Goal: Task Accomplishment & Management: Use online tool/utility

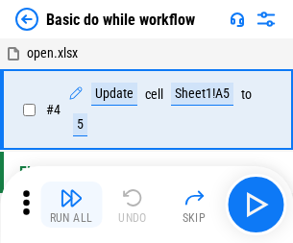
click at [71, 205] on img "button" at bounding box center [71, 198] width 23 height 23
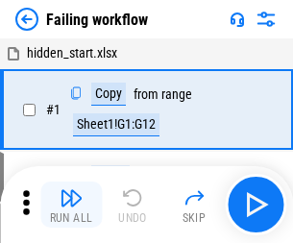
click at [71, 205] on img "button" at bounding box center [71, 198] width 23 height 23
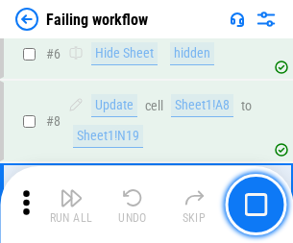
scroll to position [408, 0]
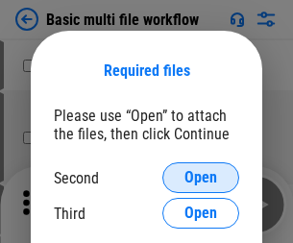
click at [201, 178] on span "Open" at bounding box center [201, 177] width 33 height 15
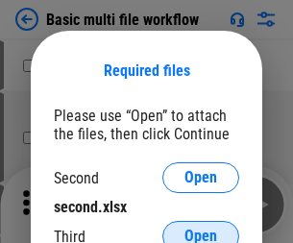
click at [201, 229] on span "Open" at bounding box center [201, 236] width 33 height 15
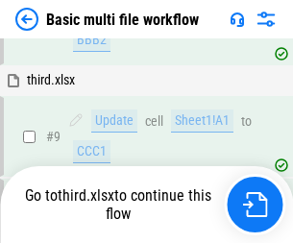
scroll to position [669, 0]
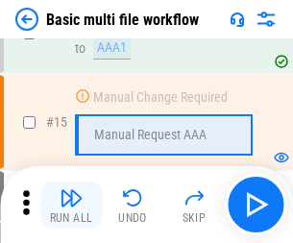
click at [71, 205] on img "button" at bounding box center [71, 198] width 23 height 23
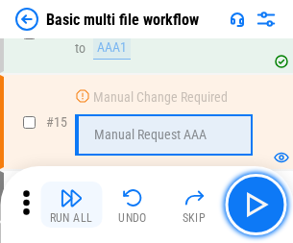
scroll to position [1280, 0]
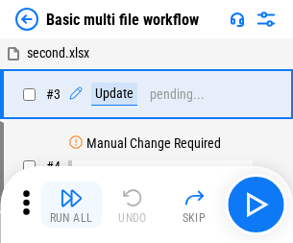
click at [71, 205] on img "button" at bounding box center [71, 198] width 23 height 23
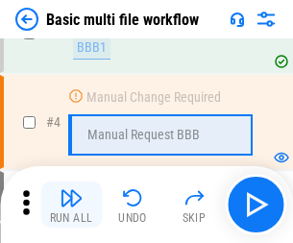
click at [71, 205] on img "button" at bounding box center [71, 198] width 23 height 23
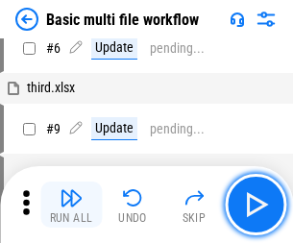
click at [71, 205] on img "button" at bounding box center [71, 198] width 23 height 23
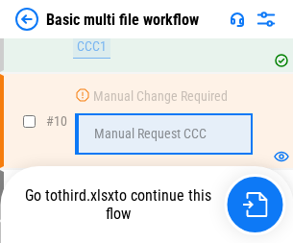
scroll to position [901, 0]
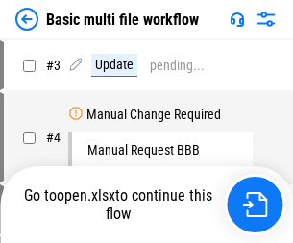
scroll to position [78, 0]
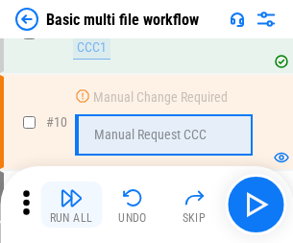
click at [71, 205] on img "button" at bounding box center [71, 198] width 23 height 23
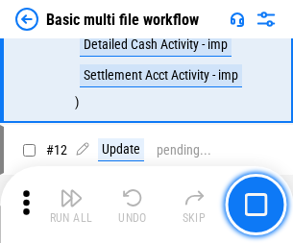
click at [71, 205] on img "button" at bounding box center [71, 198] width 23 height 23
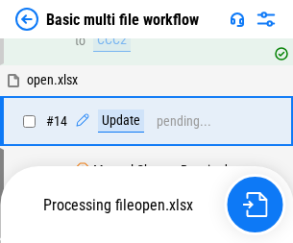
scroll to position [1006, 0]
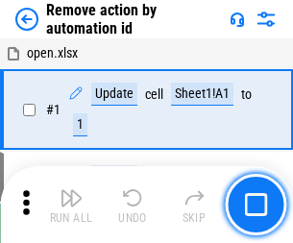
scroll to position [71, 0]
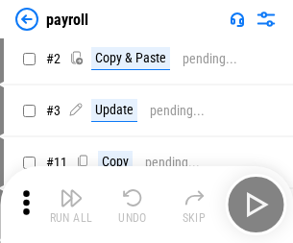
click at [71, 205] on img "button" at bounding box center [71, 198] width 23 height 23
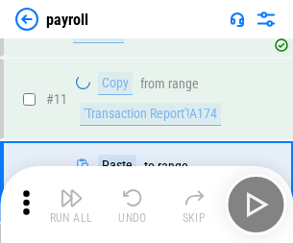
scroll to position [139, 0]
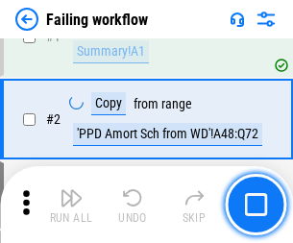
scroll to position [311, 0]
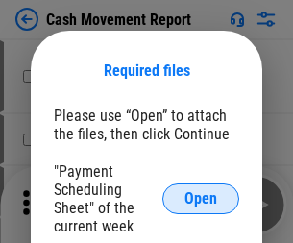
click at [201, 199] on span "Open" at bounding box center [201, 198] width 33 height 15
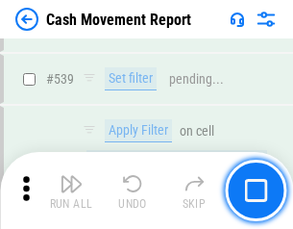
scroll to position [8534, 0]
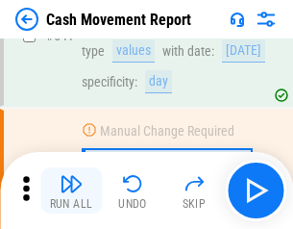
click at [71, 190] on img "button" at bounding box center [71, 183] width 23 height 23
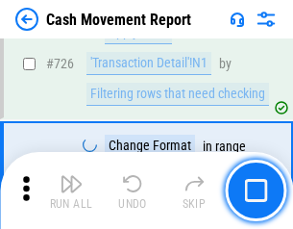
scroll to position [10032, 0]
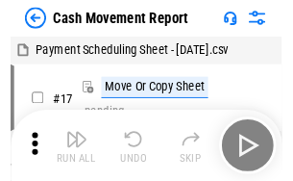
scroll to position [35, 0]
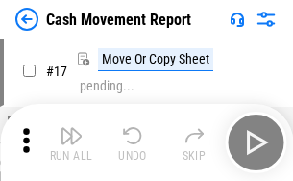
click at [71, 142] on img "button" at bounding box center [71, 135] width 23 height 23
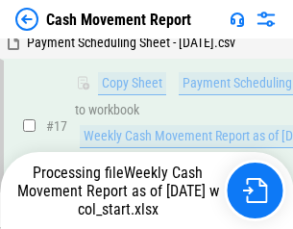
scroll to position [302, 0]
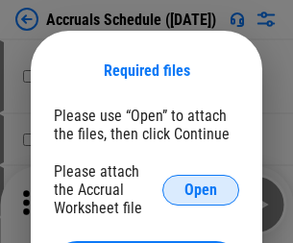
click at [201, 189] on span "Open" at bounding box center [201, 190] width 33 height 15
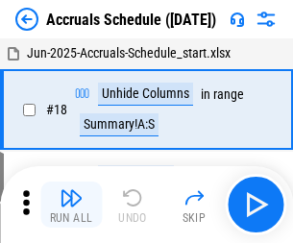
click at [71, 205] on img "button" at bounding box center [71, 198] width 23 height 23
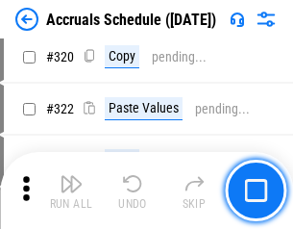
scroll to position [3577, 0]
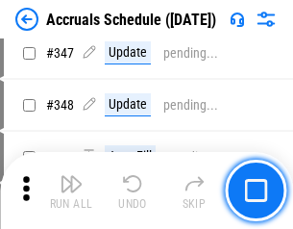
click at [71, 190] on img "button" at bounding box center [71, 183] width 23 height 23
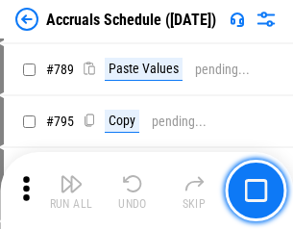
scroll to position [8078, 0]
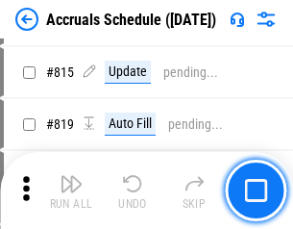
click at [71, 190] on img "button" at bounding box center [71, 183] width 23 height 23
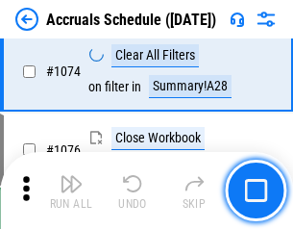
scroll to position [11517, 0]
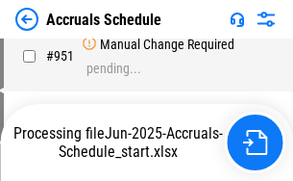
scroll to position [9223, 0]
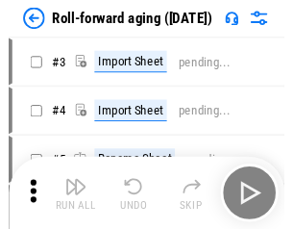
scroll to position [3, 0]
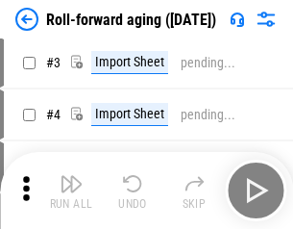
click at [71, 190] on img "button" at bounding box center [71, 183] width 23 height 23
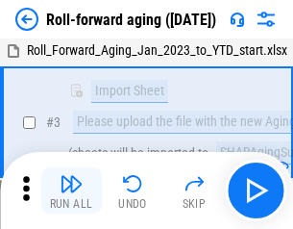
click at [71, 190] on img "button" at bounding box center [71, 183] width 23 height 23
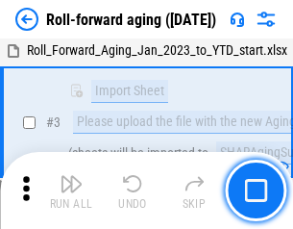
scroll to position [124, 0]
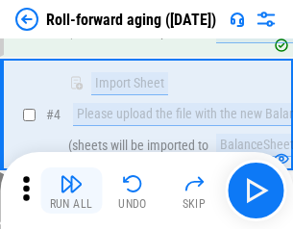
click at [71, 190] on img "button" at bounding box center [71, 183] width 23 height 23
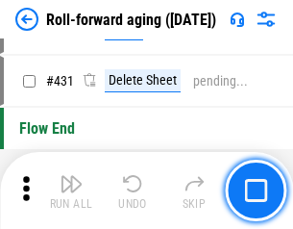
scroll to position [6668, 0]
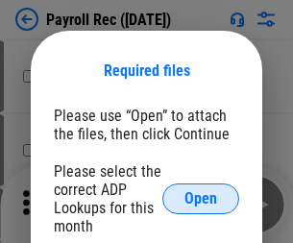
click at [201, 199] on span "Open" at bounding box center [201, 198] width 33 height 15
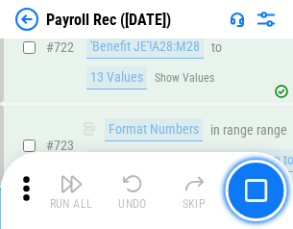
scroll to position [11013, 0]
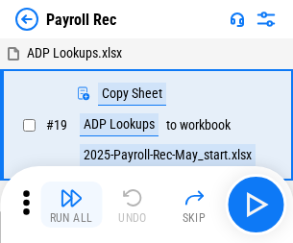
click at [71, 205] on img "button" at bounding box center [71, 198] width 23 height 23
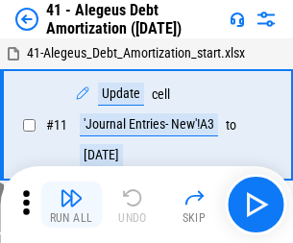
click at [71, 205] on img "button" at bounding box center [71, 198] width 23 height 23
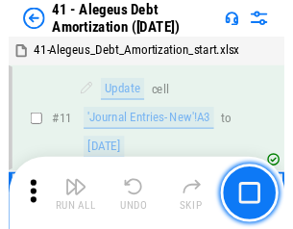
scroll to position [237, 0]
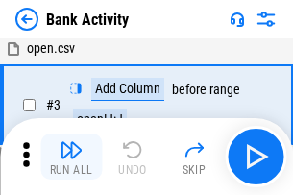
click at [71, 157] on img "button" at bounding box center [71, 149] width 23 height 23
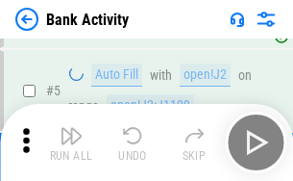
scroll to position [102, 0]
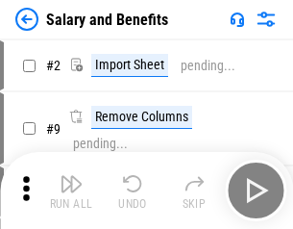
click at [71, 190] on img "button" at bounding box center [71, 183] width 23 height 23
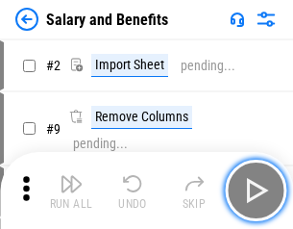
scroll to position [26, 0]
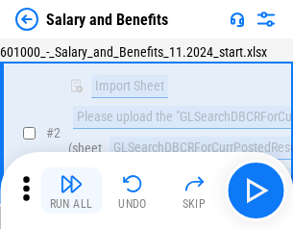
click at [71, 190] on img "button" at bounding box center [71, 183] width 23 height 23
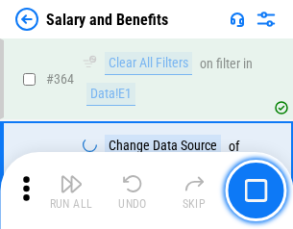
scroll to position [9055, 0]
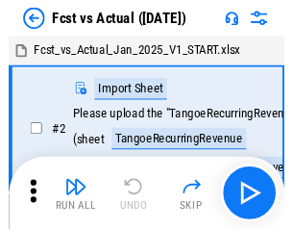
scroll to position [25, 0]
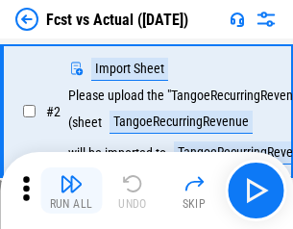
click at [71, 190] on img "button" at bounding box center [71, 183] width 23 height 23
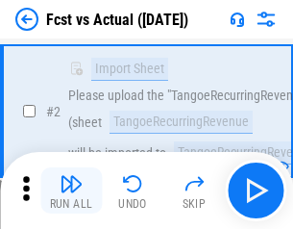
click at [71, 190] on img "button" at bounding box center [71, 183] width 23 height 23
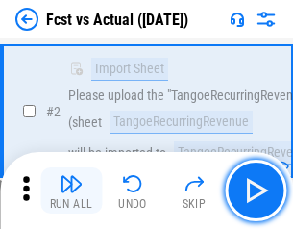
scroll to position [180, 0]
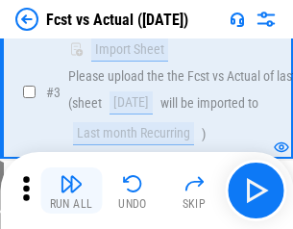
click at [71, 190] on img "button" at bounding box center [71, 183] width 23 height 23
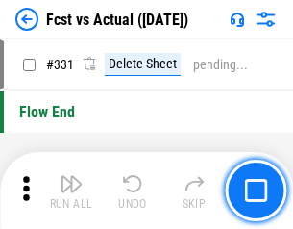
scroll to position [9204, 0]
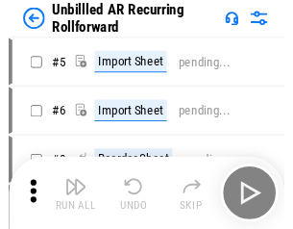
scroll to position [41, 0]
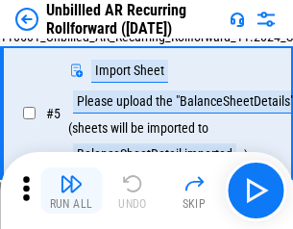
click at [71, 190] on img "button" at bounding box center [71, 183] width 23 height 23
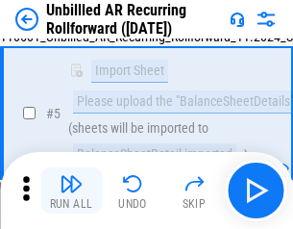
click at [71, 190] on img "button" at bounding box center [71, 183] width 23 height 23
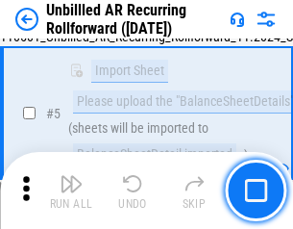
scroll to position [181, 0]
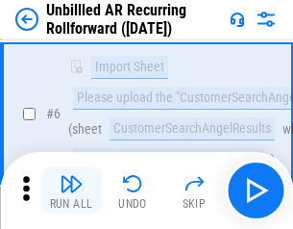
click at [71, 190] on img "button" at bounding box center [71, 183] width 23 height 23
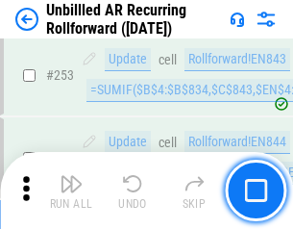
scroll to position [6531, 0]
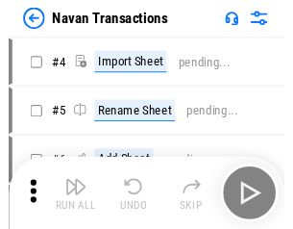
scroll to position [31, 0]
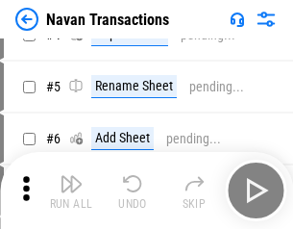
click at [71, 190] on img "button" at bounding box center [71, 183] width 23 height 23
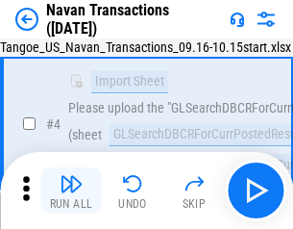
click at [71, 190] on img "button" at bounding box center [71, 183] width 23 height 23
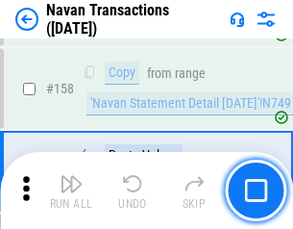
scroll to position [6234, 0]
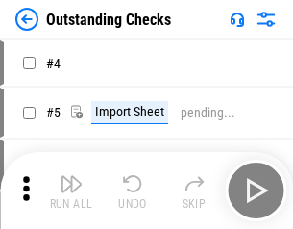
click at [71, 190] on img "button" at bounding box center [71, 183] width 23 height 23
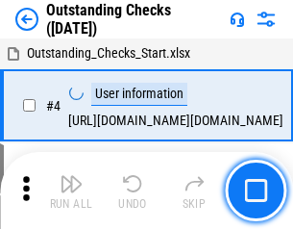
scroll to position [81, 0]
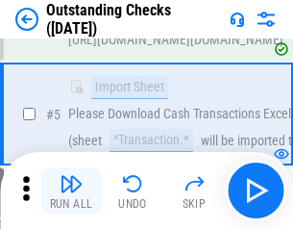
click at [71, 190] on img "button" at bounding box center [71, 183] width 23 height 23
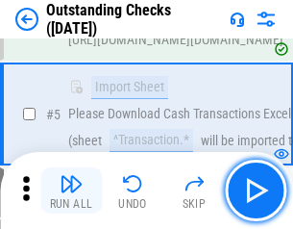
scroll to position [201, 0]
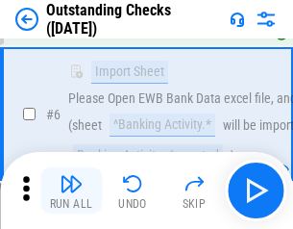
click at [71, 190] on img "button" at bounding box center [71, 183] width 23 height 23
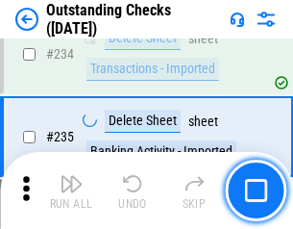
scroll to position [5839, 0]
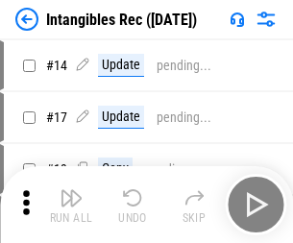
click at [71, 205] on img "button" at bounding box center [71, 198] width 23 height 23
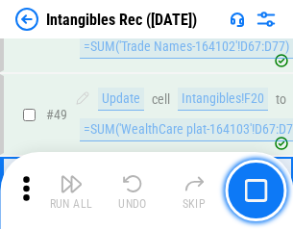
scroll to position [749, 0]
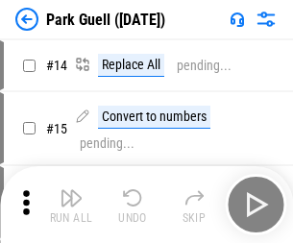
click at [71, 190] on img "button" at bounding box center [71, 198] width 23 height 23
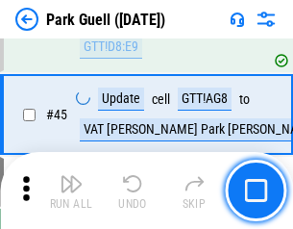
scroll to position [2405, 0]
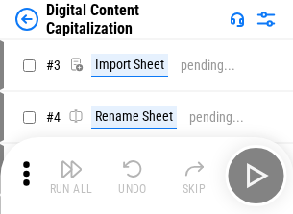
click at [71, 162] on img "button" at bounding box center [71, 169] width 23 height 23
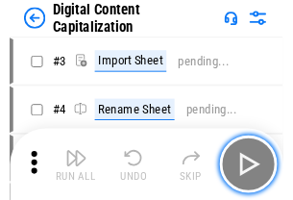
scroll to position [56, 0]
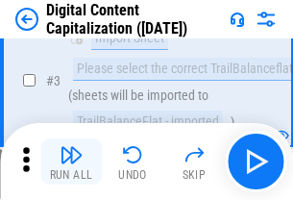
click at [71, 162] on img "button" at bounding box center [71, 154] width 23 height 23
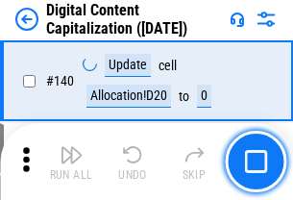
scroll to position [2039, 0]
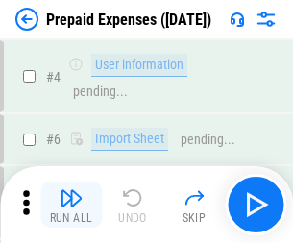
click at [71, 190] on img "button" at bounding box center [71, 198] width 23 height 23
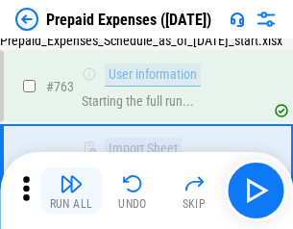
click at [71, 190] on img "button" at bounding box center [71, 183] width 23 height 23
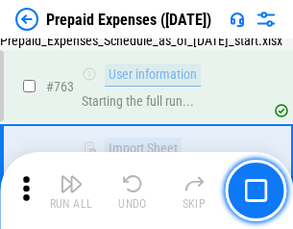
scroll to position [5443, 0]
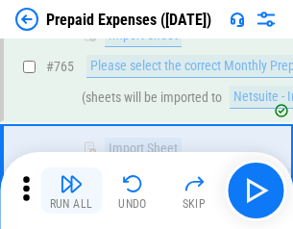
click at [71, 190] on img "button" at bounding box center [71, 183] width 23 height 23
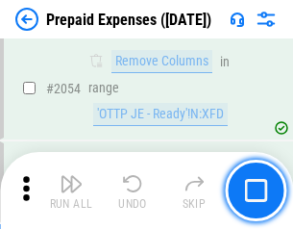
scroll to position [20100, 0]
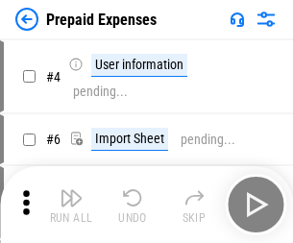
click at [71, 205] on img "button" at bounding box center [71, 198] width 23 height 23
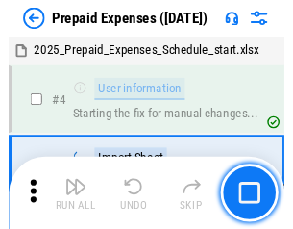
scroll to position [85, 0]
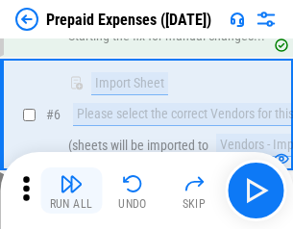
click at [71, 190] on img "button" at bounding box center [71, 183] width 23 height 23
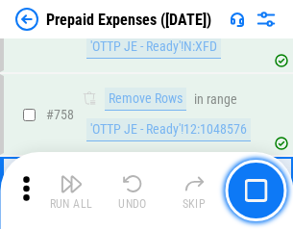
scroll to position [6852, 0]
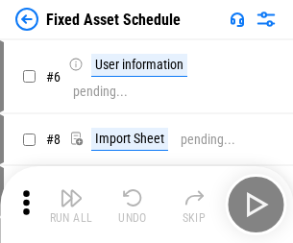
click at [71, 205] on img "button" at bounding box center [71, 198] width 23 height 23
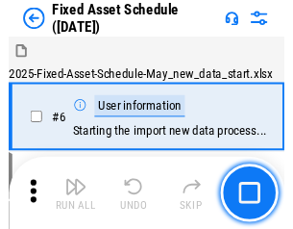
scroll to position [104, 0]
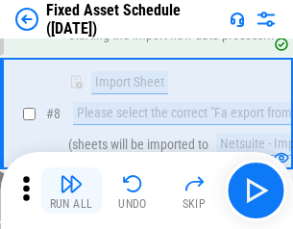
click at [71, 190] on img "button" at bounding box center [71, 183] width 23 height 23
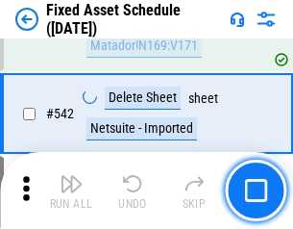
scroll to position [6855, 0]
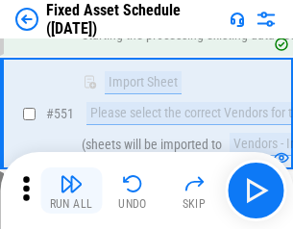
click at [71, 190] on img "button" at bounding box center [71, 183] width 23 height 23
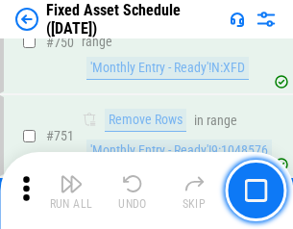
scroll to position [9375, 0]
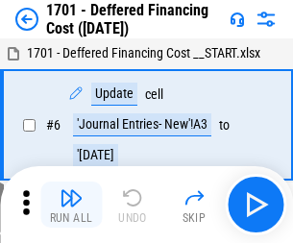
click at [71, 205] on img "button" at bounding box center [71, 198] width 23 height 23
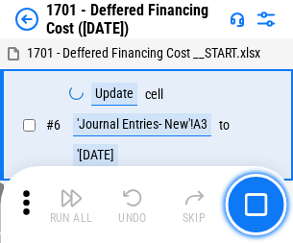
scroll to position [231, 0]
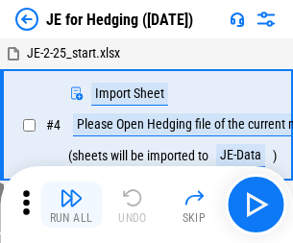
click at [71, 190] on img "button" at bounding box center [71, 198] width 23 height 23
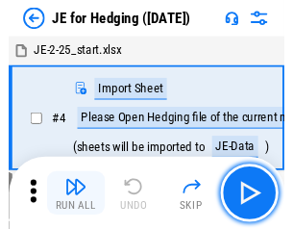
scroll to position [3, 0]
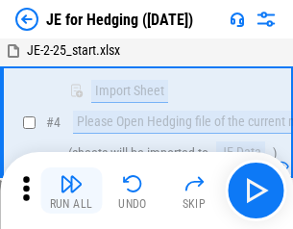
click at [71, 190] on img "button" at bounding box center [71, 183] width 23 height 23
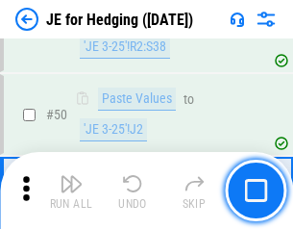
scroll to position [1245, 0]
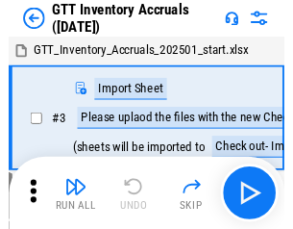
scroll to position [3, 0]
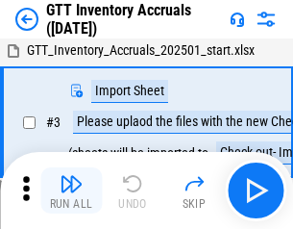
click at [71, 190] on img "button" at bounding box center [71, 183] width 23 height 23
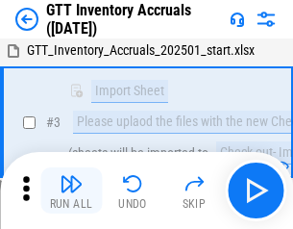
click at [71, 190] on img "button" at bounding box center [71, 183] width 23 height 23
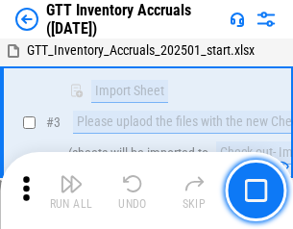
scroll to position [124, 0]
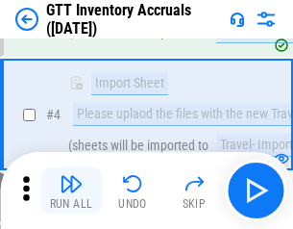
click at [71, 190] on img "button" at bounding box center [71, 183] width 23 height 23
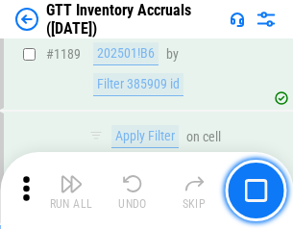
scroll to position [15702, 0]
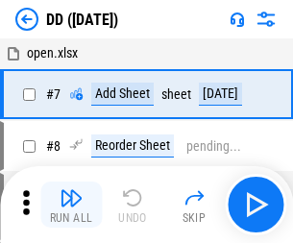
click at [71, 205] on img "button" at bounding box center [71, 198] width 23 height 23
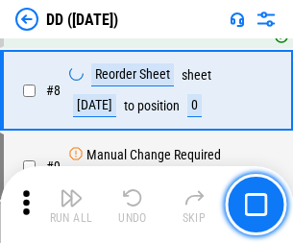
scroll to position [186, 0]
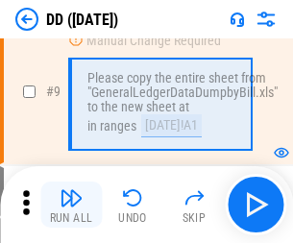
click at [71, 205] on img "button" at bounding box center [71, 198] width 23 height 23
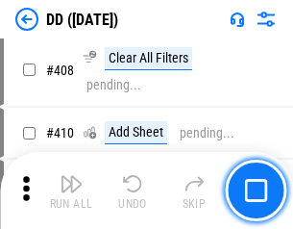
scroll to position [8603, 0]
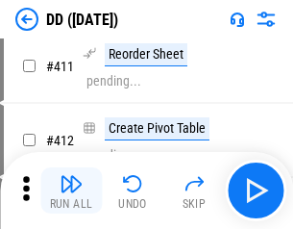
click at [71, 190] on img "button" at bounding box center [71, 183] width 23 height 23
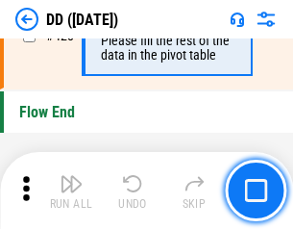
scroll to position [9203, 0]
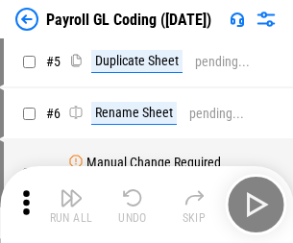
click at [71, 205] on img "button" at bounding box center [71, 198] width 23 height 23
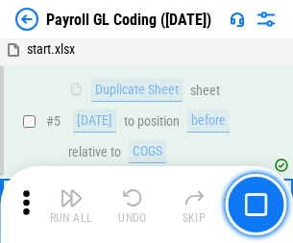
scroll to position [231, 0]
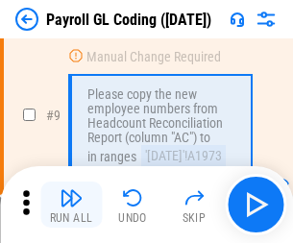
click at [71, 205] on img "button" at bounding box center [71, 198] width 23 height 23
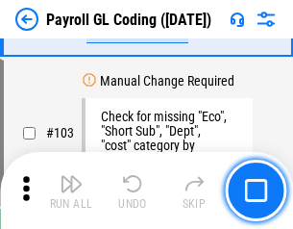
scroll to position [4511, 0]
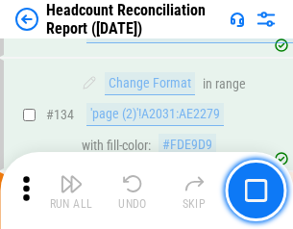
scroll to position [2311, 0]
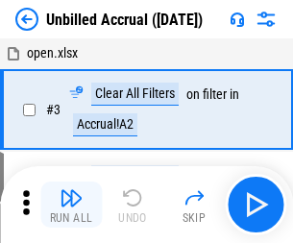
click at [71, 205] on img "button" at bounding box center [71, 198] width 23 height 23
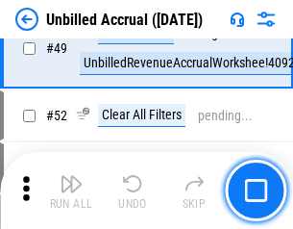
scroll to position [1744, 0]
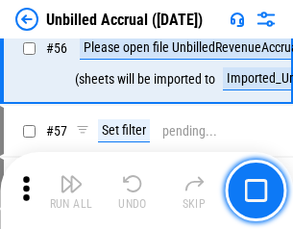
click at [71, 190] on img "button" at bounding box center [71, 183] width 23 height 23
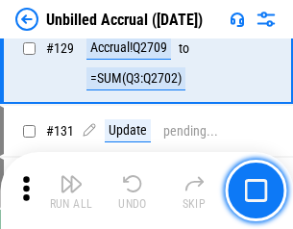
scroll to position [5728, 0]
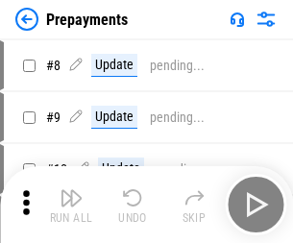
click at [71, 205] on img "button" at bounding box center [71, 198] width 23 height 23
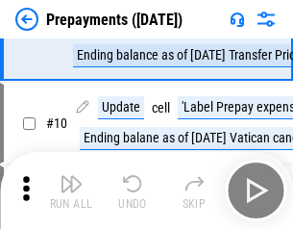
scroll to position [120, 0]
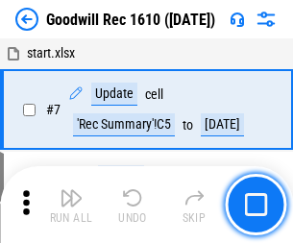
scroll to position [329, 0]
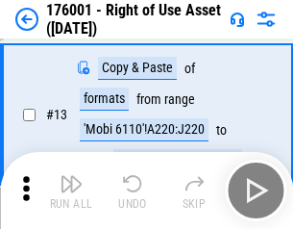
scroll to position [124, 0]
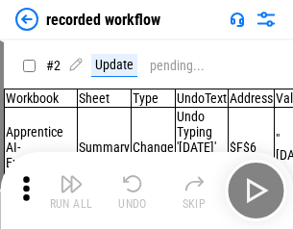
click at [71, 190] on img "button" at bounding box center [71, 183] width 23 height 23
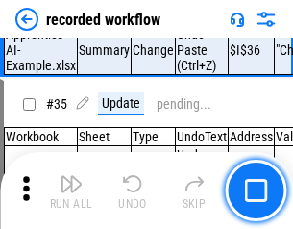
scroll to position [6010, 0]
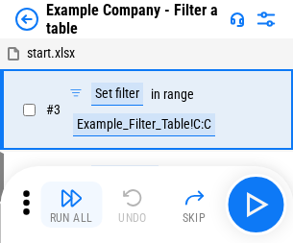
click at [71, 205] on img "button" at bounding box center [71, 198] width 23 height 23
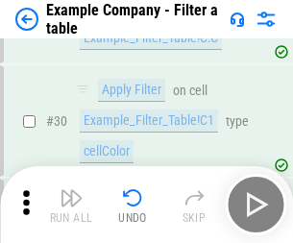
scroll to position [1760, 0]
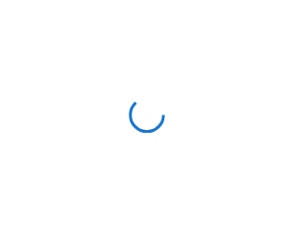
scroll to position [30, 0]
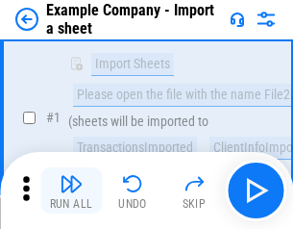
click at [71, 190] on img "button" at bounding box center [71, 183] width 23 height 23
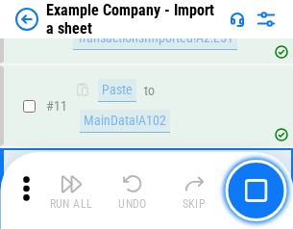
scroll to position [425, 0]
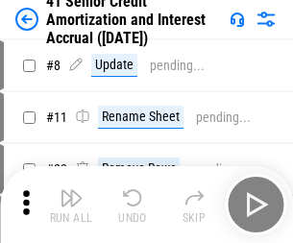
click at [71, 190] on img "button" at bounding box center [71, 198] width 23 height 23
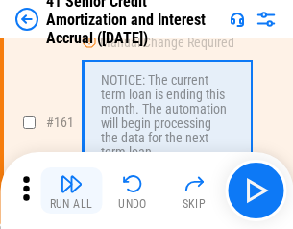
click at [71, 190] on img "button" at bounding box center [71, 183] width 23 height 23
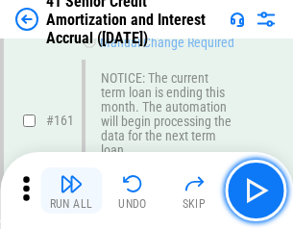
scroll to position [2057, 0]
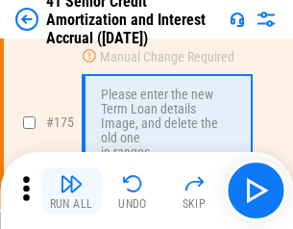
click at [71, 190] on img "button" at bounding box center [71, 183] width 23 height 23
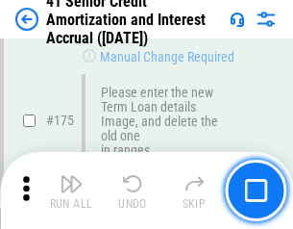
scroll to position [2252, 0]
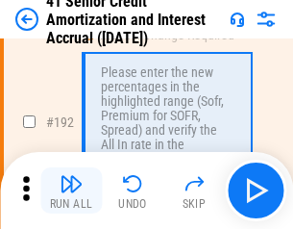
click at [71, 190] on img "button" at bounding box center [71, 183] width 23 height 23
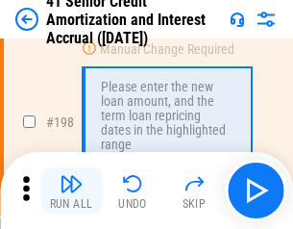
click at [71, 190] on img "button" at bounding box center [71, 183] width 23 height 23
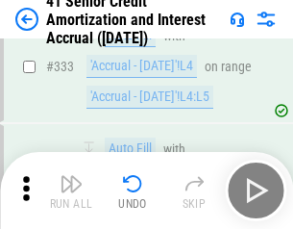
scroll to position [4912, 0]
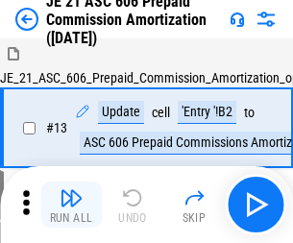
click at [71, 190] on img "button" at bounding box center [71, 198] width 23 height 23
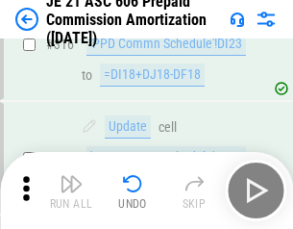
scroll to position [3590, 0]
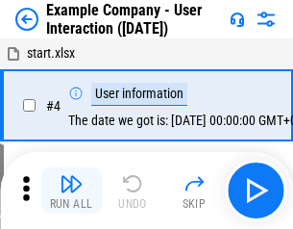
click at [71, 190] on img "button" at bounding box center [71, 183] width 23 height 23
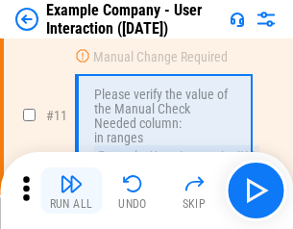
click at [71, 190] on img "button" at bounding box center [71, 183] width 23 height 23
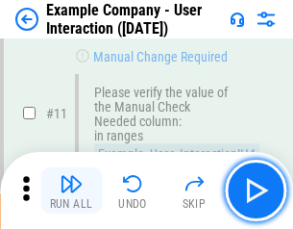
scroll to position [416, 0]
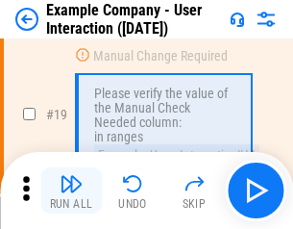
click at [71, 190] on img "button" at bounding box center [71, 183] width 23 height 23
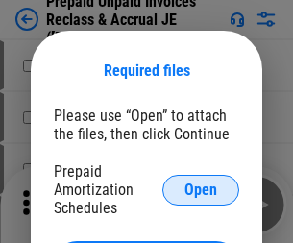
click at [201, 189] on span "Open" at bounding box center [201, 190] width 33 height 15
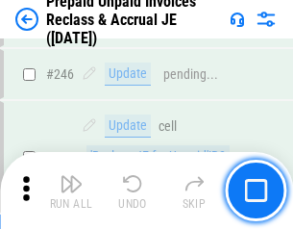
scroll to position [2596, 0]
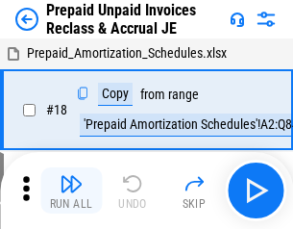
click at [71, 190] on img "button" at bounding box center [71, 183] width 23 height 23
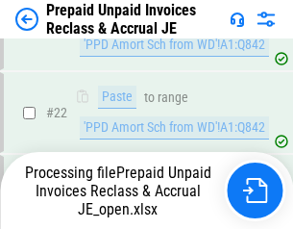
scroll to position [1446, 0]
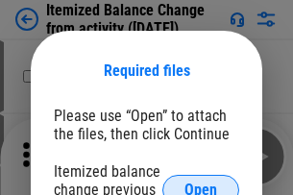
click at [201, 183] on span "Open" at bounding box center [201, 190] width 33 height 15
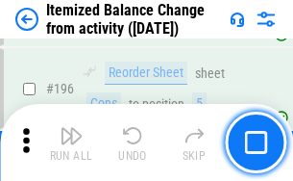
scroll to position [3701, 0]
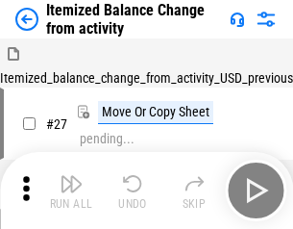
scroll to position [30, 0]
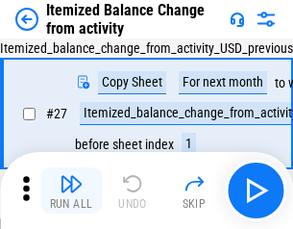
click at [71, 190] on img "button" at bounding box center [71, 183] width 23 height 23
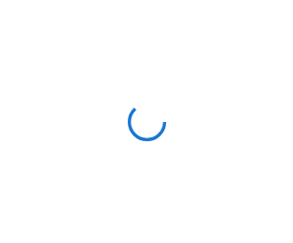
scroll to position [9, 0]
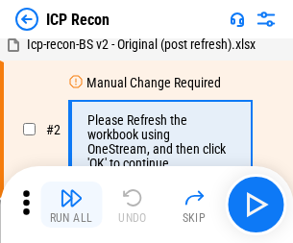
click at [71, 205] on img "button" at bounding box center [71, 198] width 23 height 23
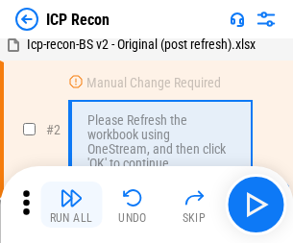
click at [71, 205] on img "button" at bounding box center [71, 198] width 23 height 23
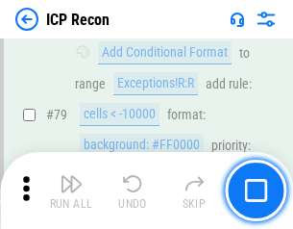
scroll to position [1885, 0]
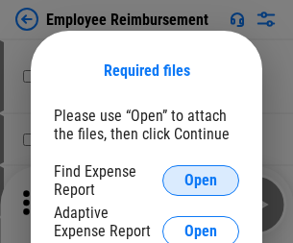
click at [201, 181] on span "Open" at bounding box center [201, 180] width 33 height 15
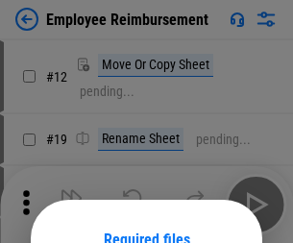
scroll to position [169, 0]
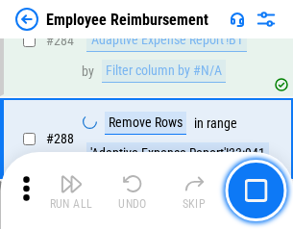
scroll to position [5227, 0]
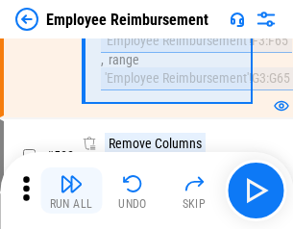
click at [71, 190] on img "button" at bounding box center [71, 183] width 23 height 23
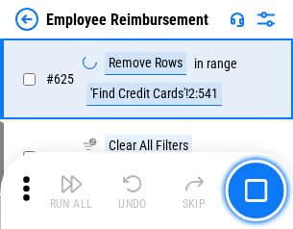
scroll to position [11513, 0]
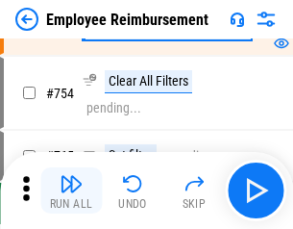
click at [71, 190] on img "button" at bounding box center [71, 183] width 23 height 23
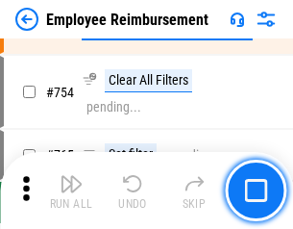
click at [71, 190] on img "button" at bounding box center [71, 183] width 23 height 23
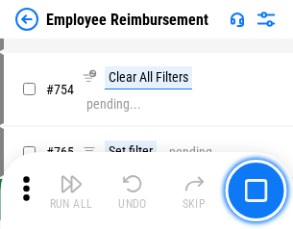
scroll to position [13491, 0]
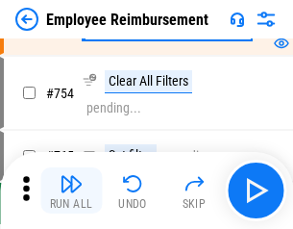
click at [71, 190] on img "button" at bounding box center [71, 183] width 23 height 23
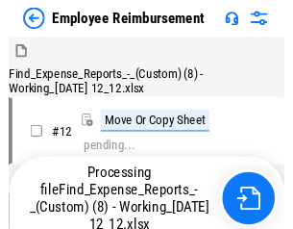
scroll to position [65, 0]
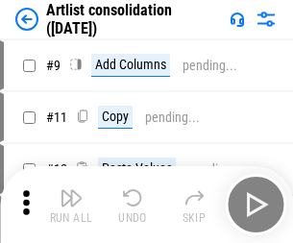
click at [71, 205] on img "button" at bounding box center [71, 198] width 23 height 23
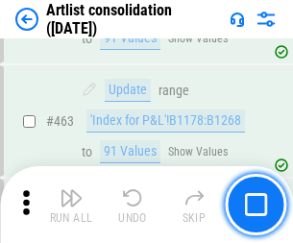
scroll to position [8420, 0]
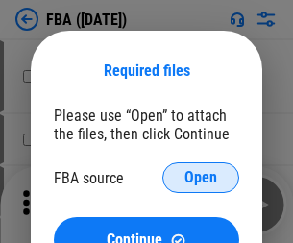
click at [201, 178] on span "Open" at bounding box center [201, 177] width 33 height 15
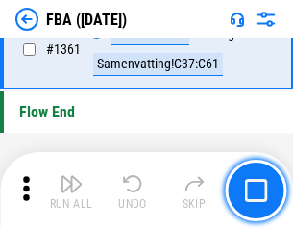
scroll to position [20651, 0]
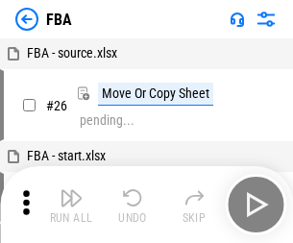
scroll to position [19, 0]
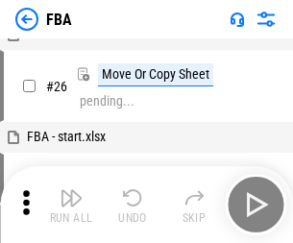
click at [71, 205] on img "button" at bounding box center [71, 198] width 23 height 23
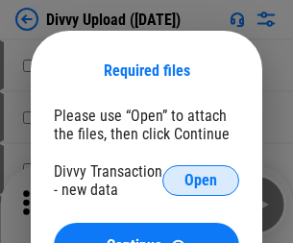
click at [201, 181] on span "Open" at bounding box center [201, 180] width 33 height 15
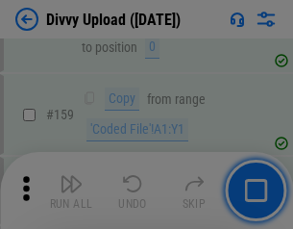
scroll to position [1991, 0]
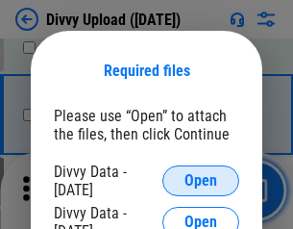
click at [201, 181] on span "Open" at bounding box center [201, 180] width 33 height 15
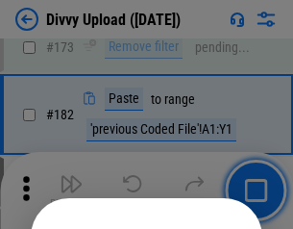
scroll to position [2159, 0]
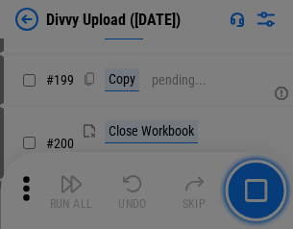
scroll to position [2796, 0]
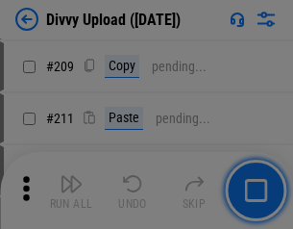
scroll to position [3266, 0]
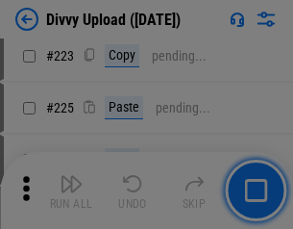
scroll to position [3837, 0]
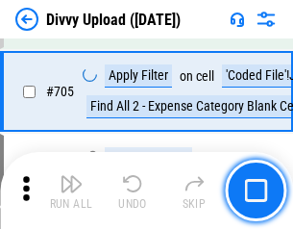
scroll to position [13154, 0]
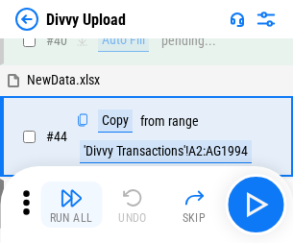
click at [71, 205] on img "button" at bounding box center [71, 198] width 23 height 23
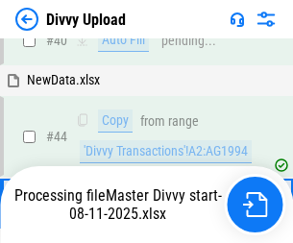
scroll to position [212, 0]
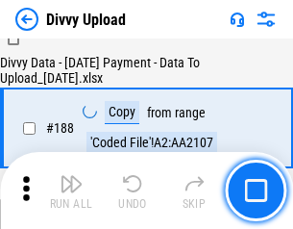
scroll to position [2263, 0]
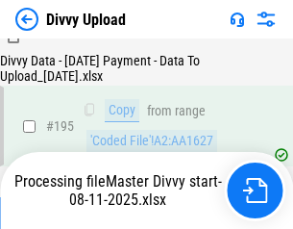
scroll to position [2687, 0]
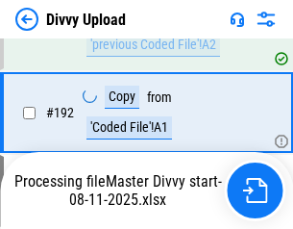
scroll to position [2576, 0]
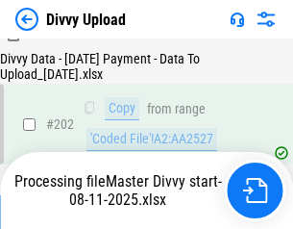
scroll to position [3111, 0]
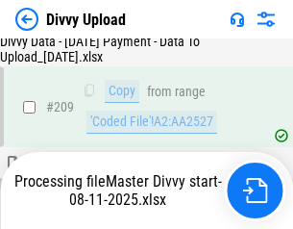
scroll to position [3633, 0]
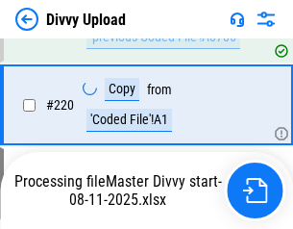
scroll to position [4272, 0]
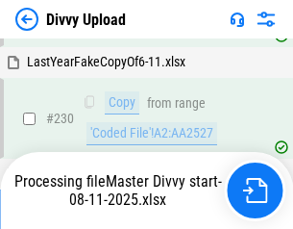
scroll to position [4772, 0]
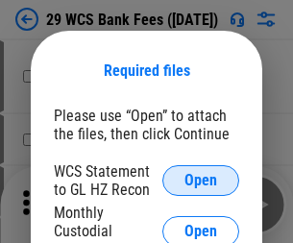
click at [201, 181] on span "Open" at bounding box center [201, 180] width 33 height 15
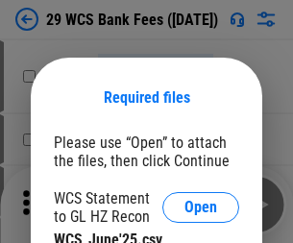
scroll to position [27, 0]
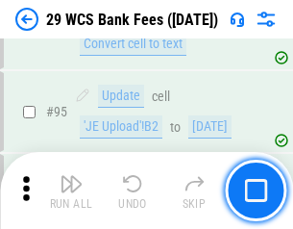
scroll to position [1874, 0]
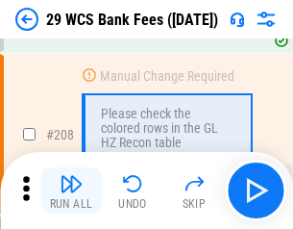
click at [71, 190] on img "button" at bounding box center [71, 183] width 23 height 23
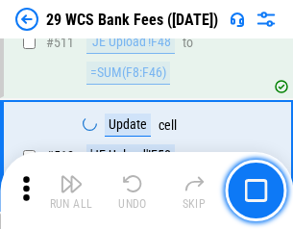
scroll to position [9675, 0]
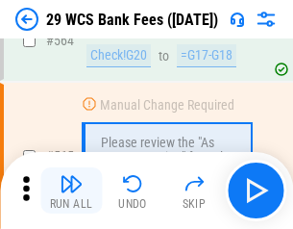
click at [71, 190] on img "button" at bounding box center [71, 183] width 23 height 23
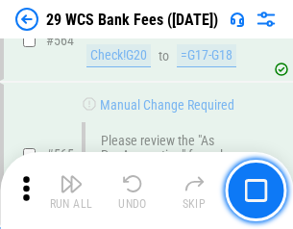
scroll to position [10400, 0]
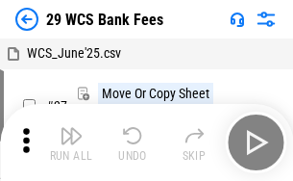
scroll to position [35, 0]
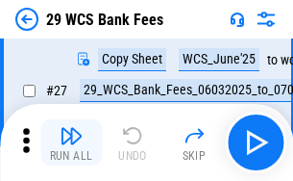
click at [71, 142] on img "button" at bounding box center [71, 135] width 23 height 23
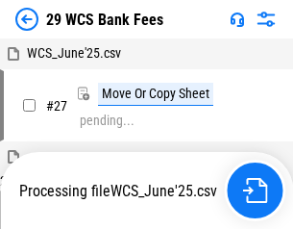
scroll to position [11, 0]
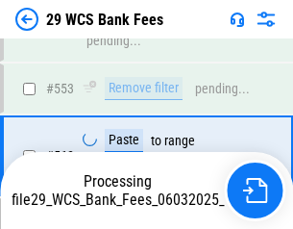
scroll to position [10377, 0]
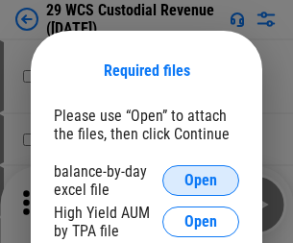
click at [201, 181] on span "Open" at bounding box center [201, 180] width 33 height 15
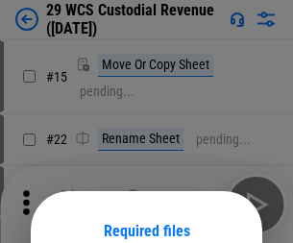
scroll to position [161, 0]
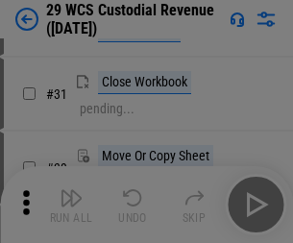
scroll to position [412, 0]
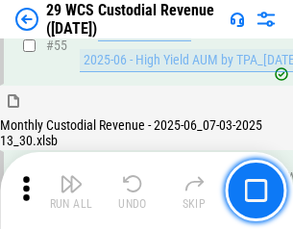
scroll to position [1441, 0]
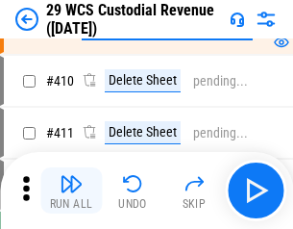
click at [71, 190] on img "button" at bounding box center [71, 183] width 23 height 23
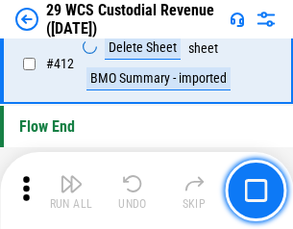
scroll to position [9183, 0]
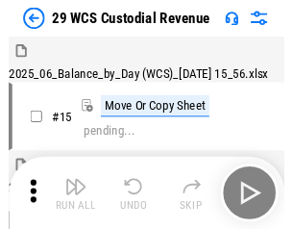
scroll to position [46, 0]
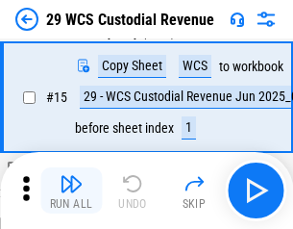
click at [71, 190] on img "button" at bounding box center [71, 183] width 23 height 23
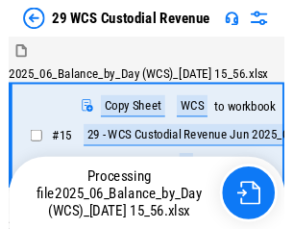
scroll to position [46, 0]
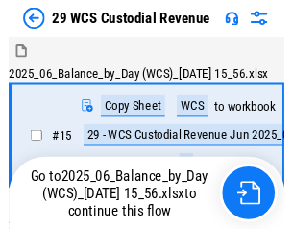
scroll to position [36, 0]
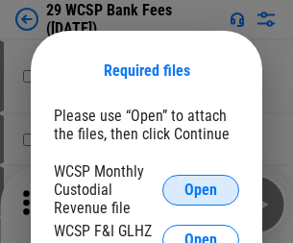
click at [201, 189] on span "Open" at bounding box center [201, 190] width 33 height 15
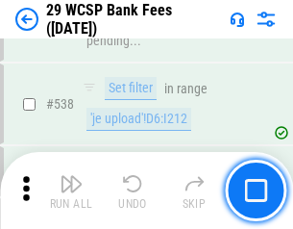
scroll to position [7388, 0]
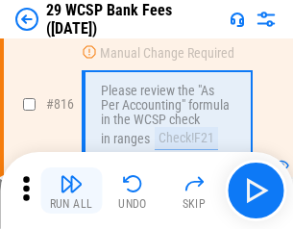
click at [71, 190] on img "button" at bounding box center [71, 183] width 23 height 23
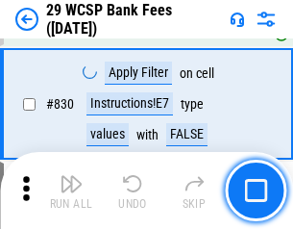
scroll to position [12200, 0]
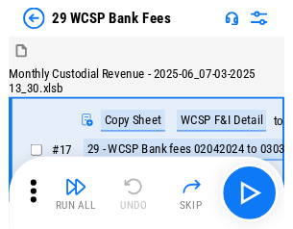
scroll to position [46, 0]
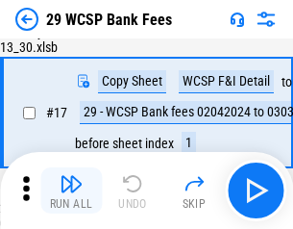
click at [71, 190] on img "button" at bounding box center [71, 183] width 23 height 23
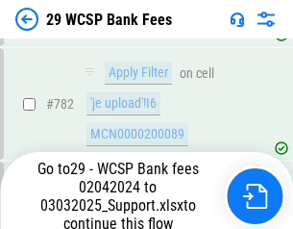
scroll to position [11366, 0]
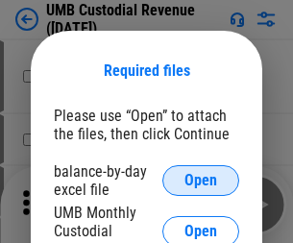
click at [201, 181] on span "Open" at bounding box center [201, 180] width 33 height 15
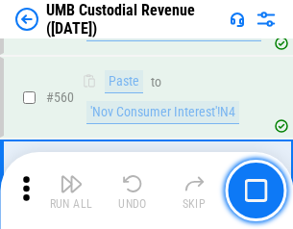
scroll to position [8811, 0]
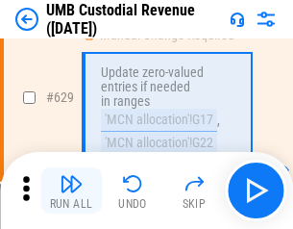
click at [71, 190] on img "button" at bounding box center [71, 183] width 23 height 23
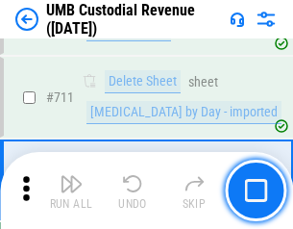
scroll to position [11705, 0]
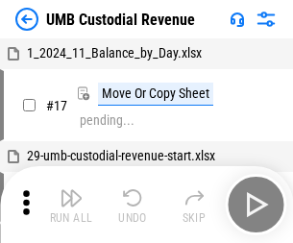
scroll to position [14, 0]
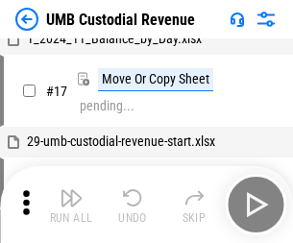
click at [71, 205] on img "button" at bounding box center [71, 198] width 23 height 23
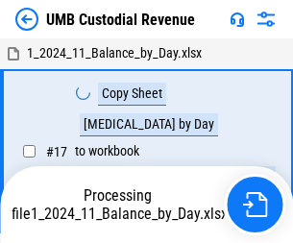
scroll to position [14, 0]
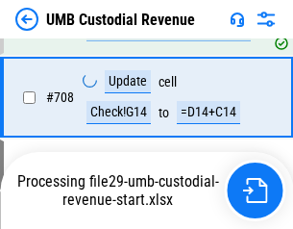
scroll to position [11578, 0]
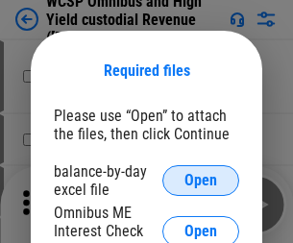
click at [201, 181] on span "Open" at bounding box center [201, 180] width 33 height 15
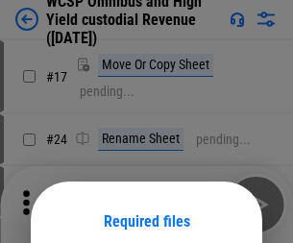
scroll to position [151, 0]
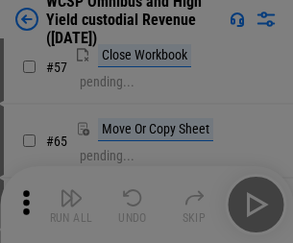
scroll to position [838, 0]
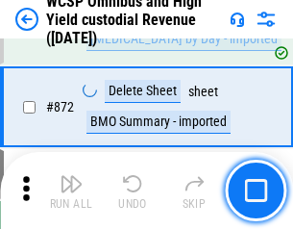
scroll to position [16274, 0]
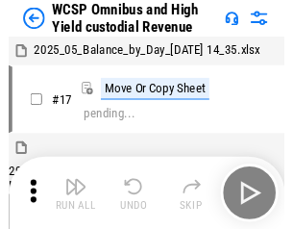
scroll to position [11, 0]
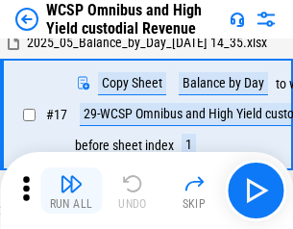
click at [71, 190] on img "button" at bounding box center [71, 183] width 23 height 23
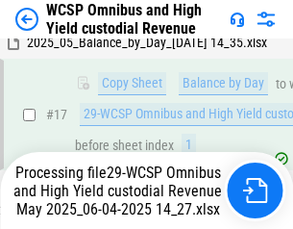
scroll to position [400, 0]
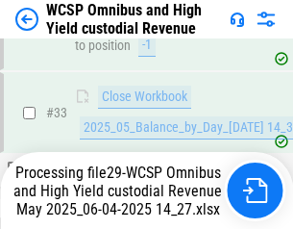
scroll to position [952, 0]
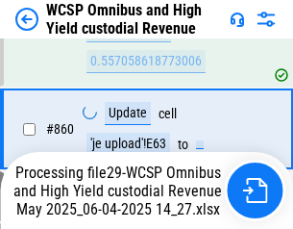
scroll to position [16230, 0]
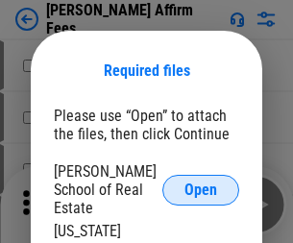
click at [201, 183] on span "Open" at bounding box center [201, 190] width 33 height 15
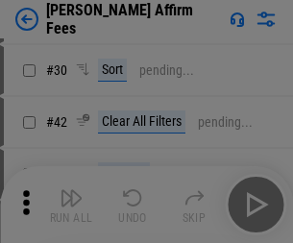
scroll to position [391, 0]
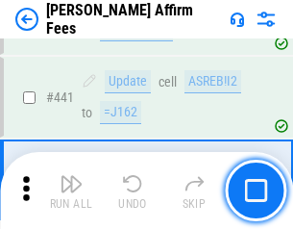
scroll to position [4423, 0]
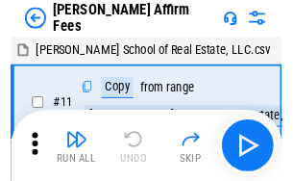
scroll to position [19, 0]
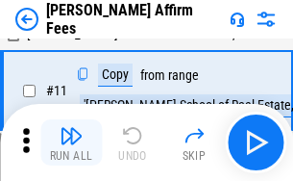
click at [71, 142] on img "button" at bounding box center [71, 135] width 23 height 23
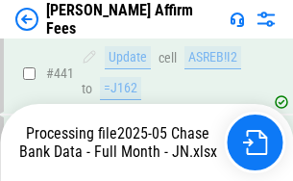
scroll to position [5043, 0]
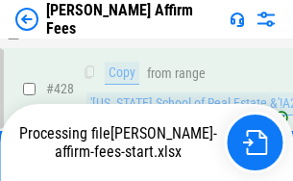
scroll to position [3845, 0]
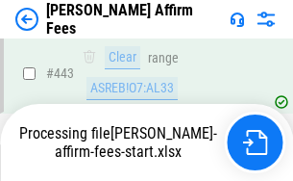
scroll to position [5043, 0]
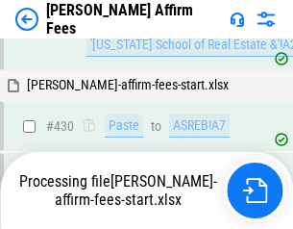
scroll to position [4159, 0]
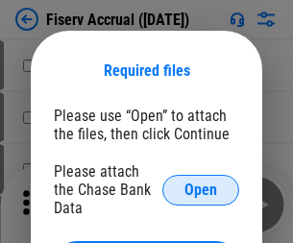
click at [201, 183] on span "Open" at bounding box center [201, 190] width 33 height 15
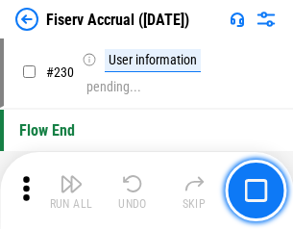
scroll to position [6093, 0]
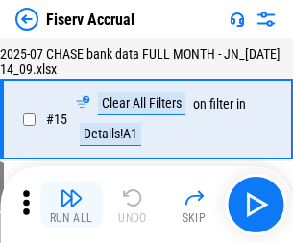
click at [71, 205] on img "button" at bounding box center [71, 198] width 23 height 23
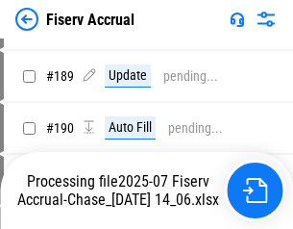
scroll to position [5056, 0]
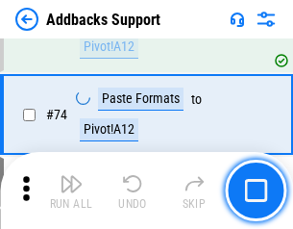
scroll to position [1400, 0]
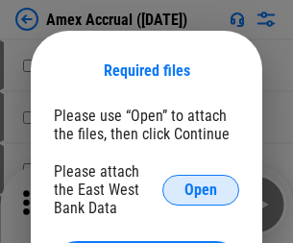
click at [201, 189] on span "Open" at bounding box center [201, 190] width 33 height 15
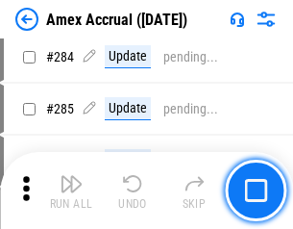
scroll to position [5265, 0]
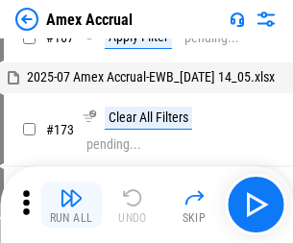
click at [71, 205] on img "button" at bounding box center [71, 198] width 23 height 23
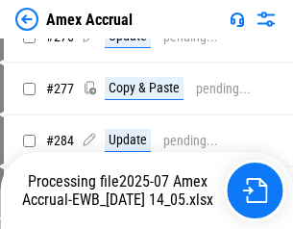
scroll to position [5851, 0]
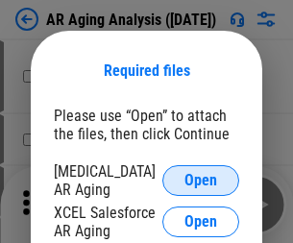
click at [201, 178] on span "Open" at bounding box center [201, 180] width 33 height 15
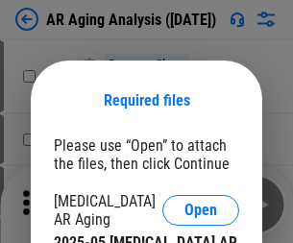
scroll to position [30, 0]
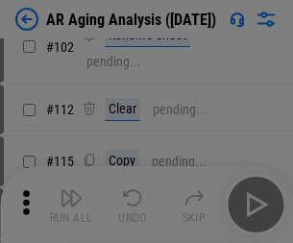
scroll to position [264, 0]
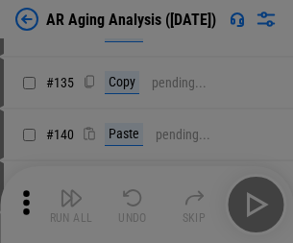
scroll to position [579, 0]
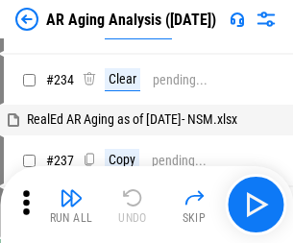
scroll to position [19, 0]
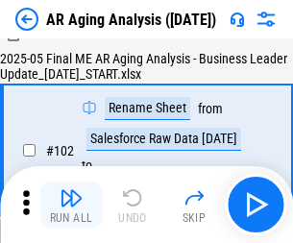
click at [71, 205] on img "button" at bounding box center [71, 198] width 23 height 23
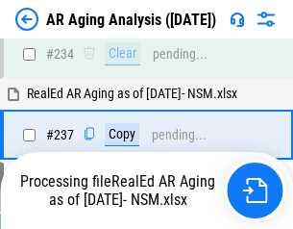
scroll to position [2981, 0]
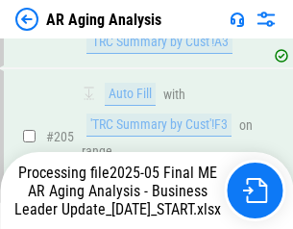
scroll to position [2959, 0]
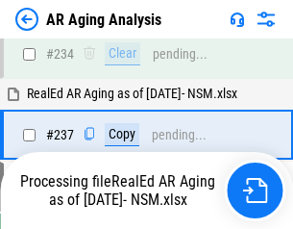
scroll to position [3038, 0]
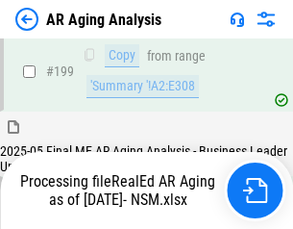
scroll to position [2876, 0]
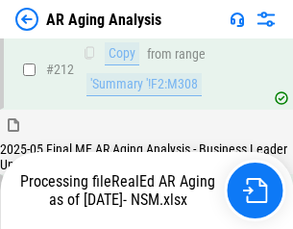
scroll to position [2891, 0]
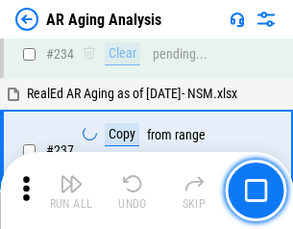
scroll to position [2959, 0]
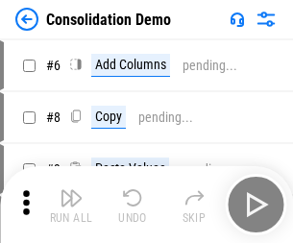
click at [71, 205] on img "button" at bounding box center [71, 198] width 23 height 23
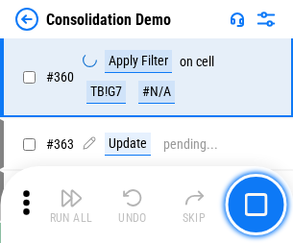
scroll to position [6445, 0]
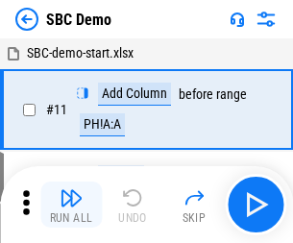
click at [71, 205] on img "button" at bounding box center [71, 198] width 23 height 23
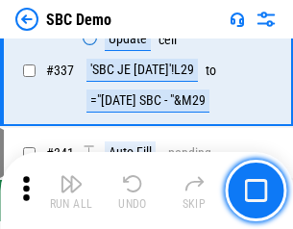
scroll to position [5058, 0]
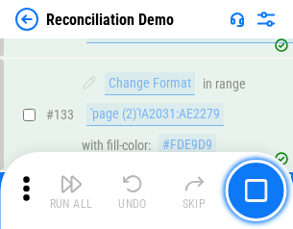
scroll to position [2284, 0]
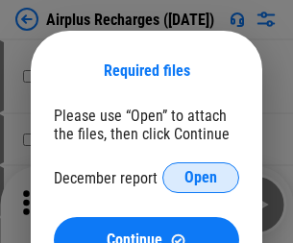
click at [201, 178] on span "Open" at bounding box center [201, 177] width 33 height 15
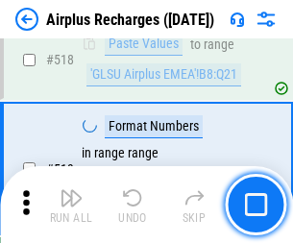
scroll to position [8275, 0]
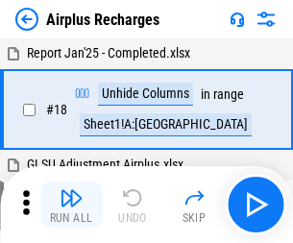
click at [71, 205] on img "button" at bounding box center [71, 198] width 23 height 23
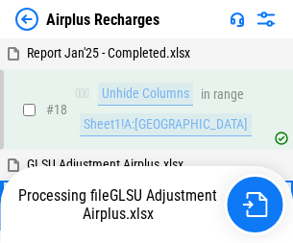
scroll to position [85, 0]
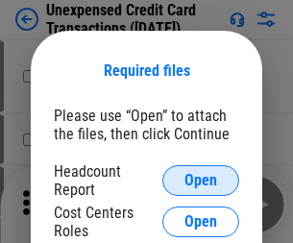
click at [201, 181] on span "Open" at bounding box center [201, 180] width 33 height 15
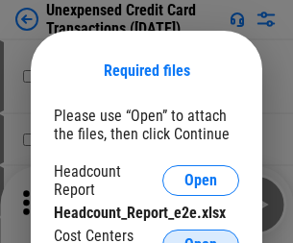
click at [201, 237] on span "Open" at bounding box center [201, 244] width 33 height 15
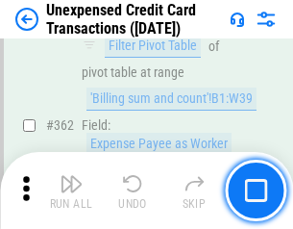
scroll to position [4945, 0]
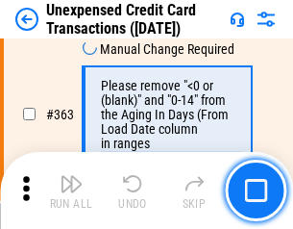
click at [71, 190] on img "button" at bounding box center [71, 183] width 23 height 23
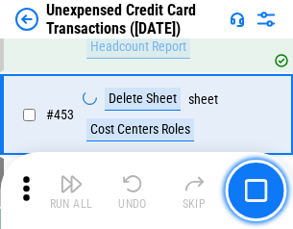
scroll to position [6558, 0]
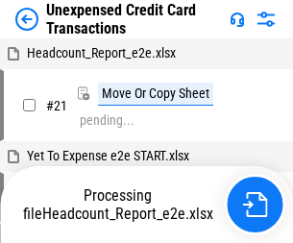
scroll to position [30, 0]
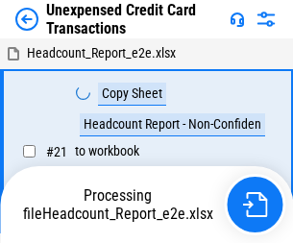
scroll to position [30, 0]
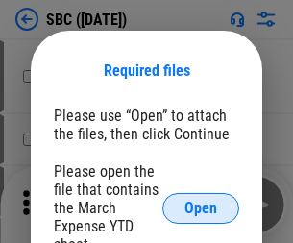
click at [201, 208] on span "Open" at bounding box center [201, 208] width 33 height 15
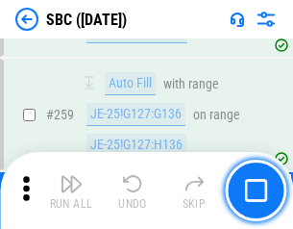
scroll to position [3758, 0]
